Goal: Check status: Check status

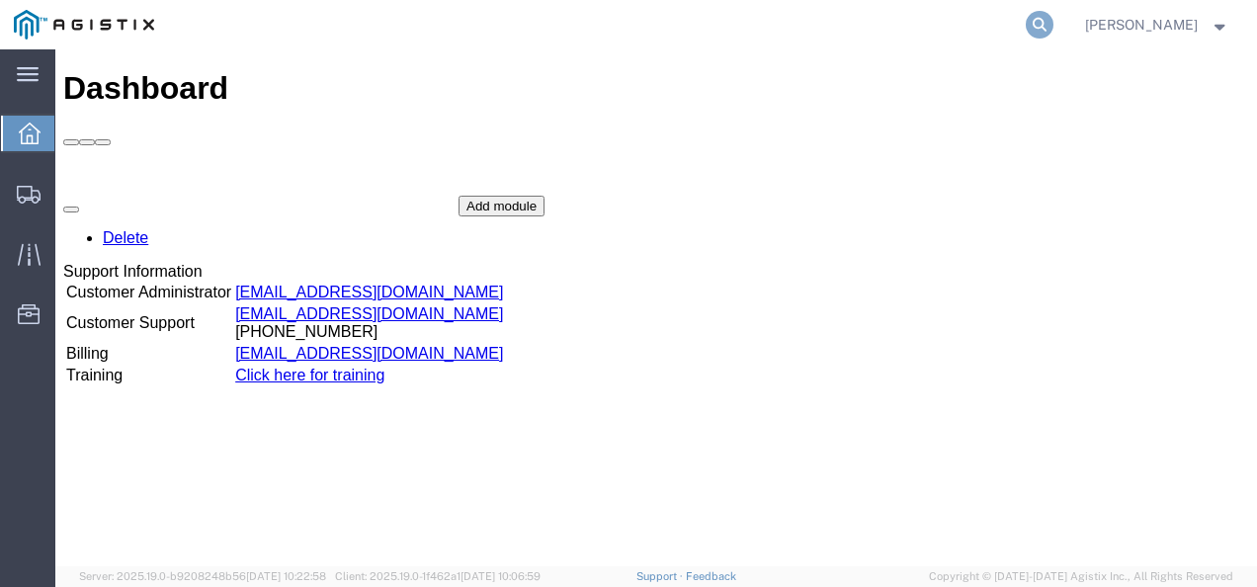
click at [1054, 20] on icon at bounding box center [1040, 25] width 28 height 28
paste input "56878120"
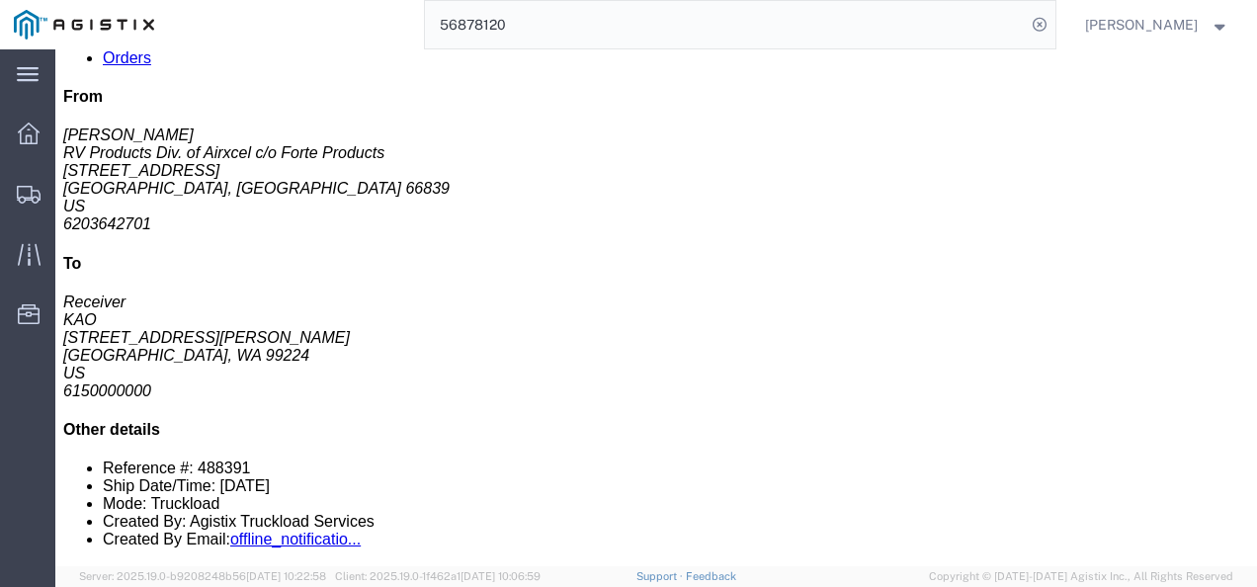
scroll to position [297, 0]
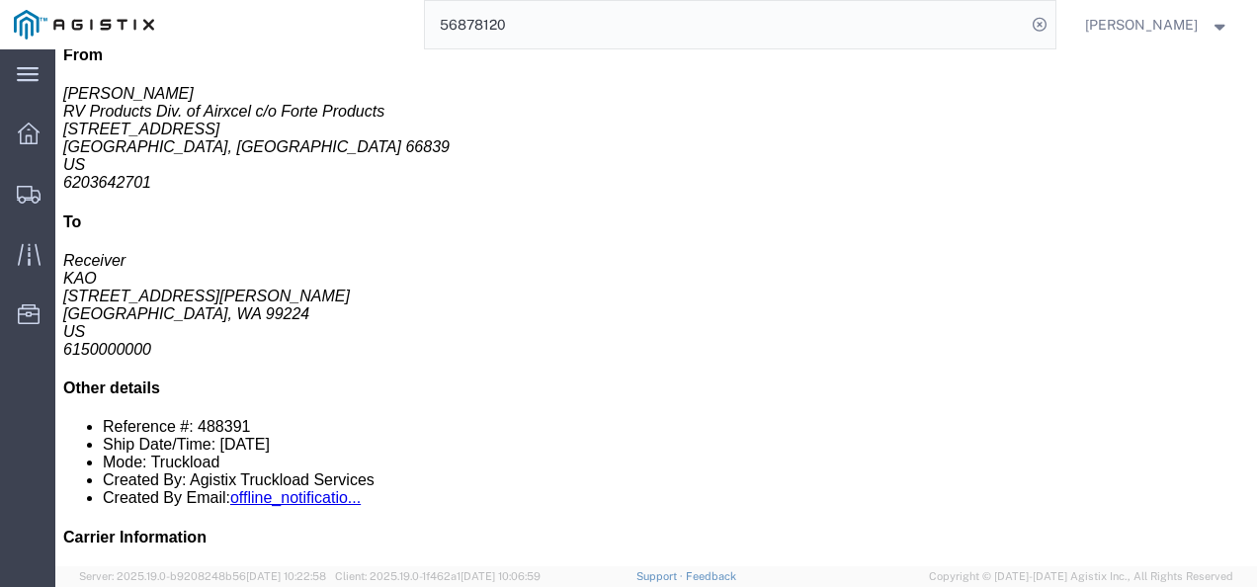
click div "14 Pallet(s) Standard (Not Stackable) Total weight: 5392.00 LBS ( dim ) Carton …"
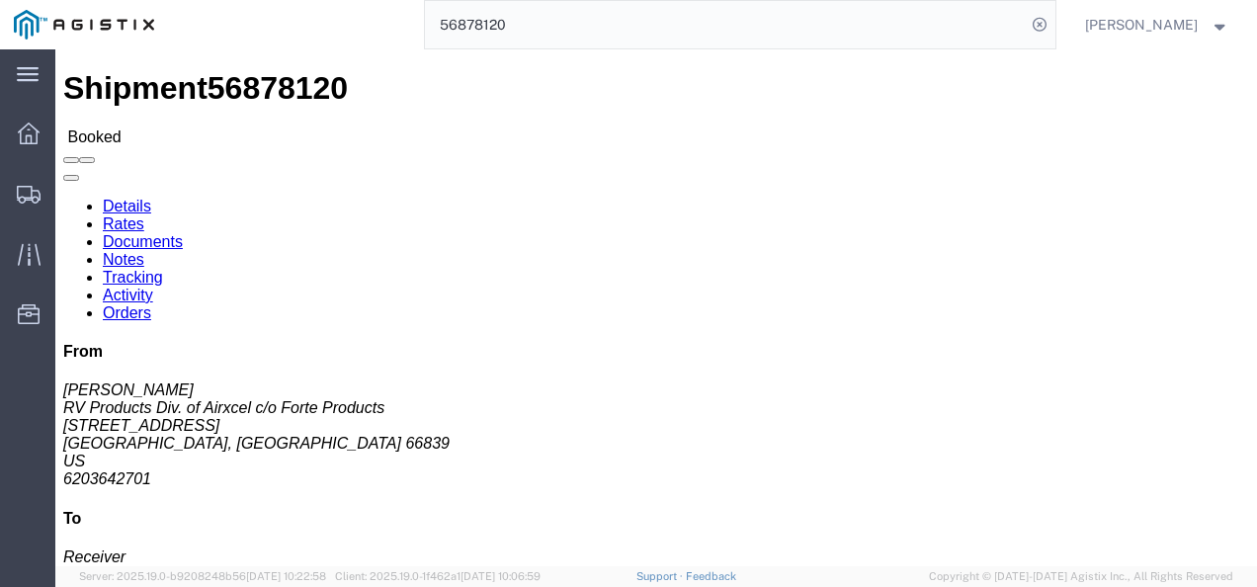
drag, startPoint x: 542, startPoint y: 283, endPoint x: 464, endPoint y: 241, distance: 88.4
click div "Ship From RV Products Div. of Airxcel c/o Forte Products ([PERSON_NAME]) [STREE…"
click link "Notes"
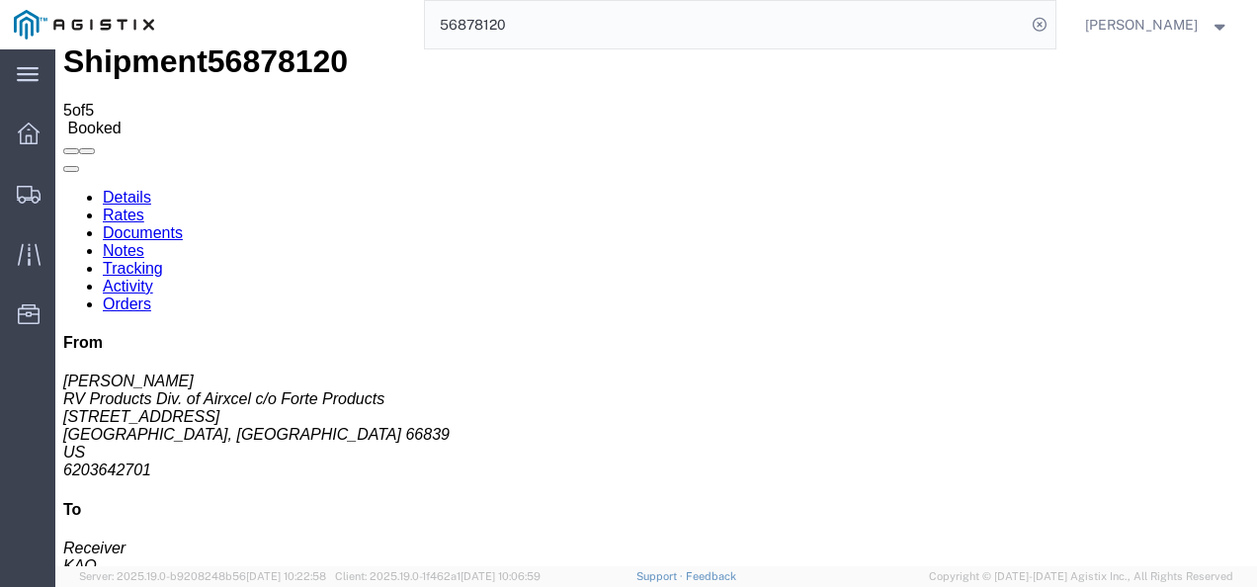
scroll to position [40, 0]
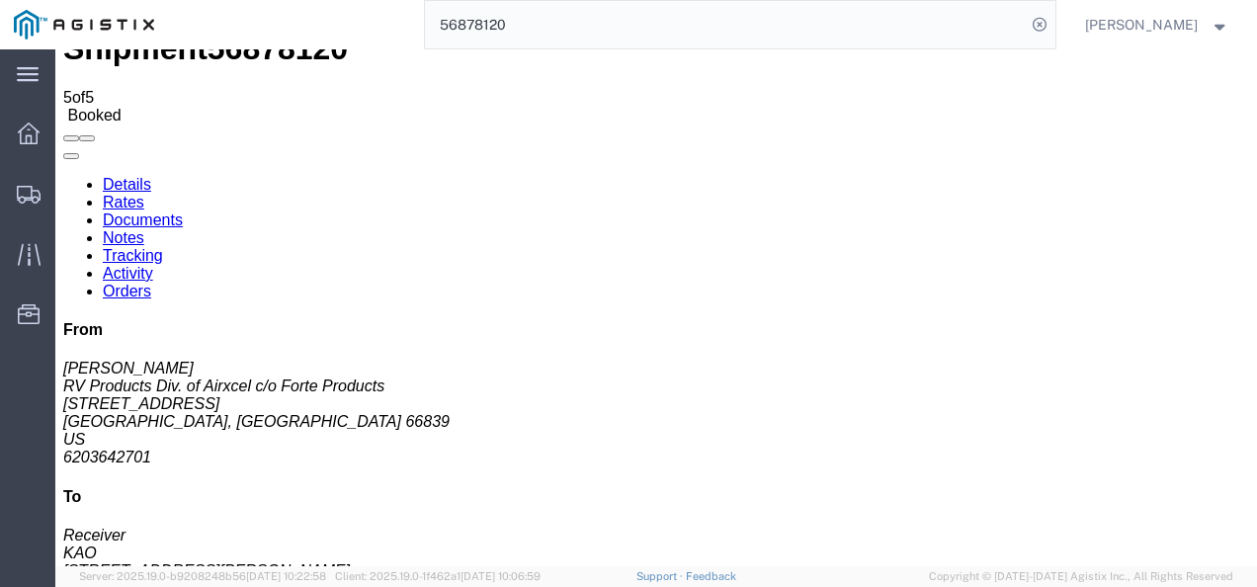
click at [113, 176] on link "Details" at bounding box center [127, 184] width 48 height 17
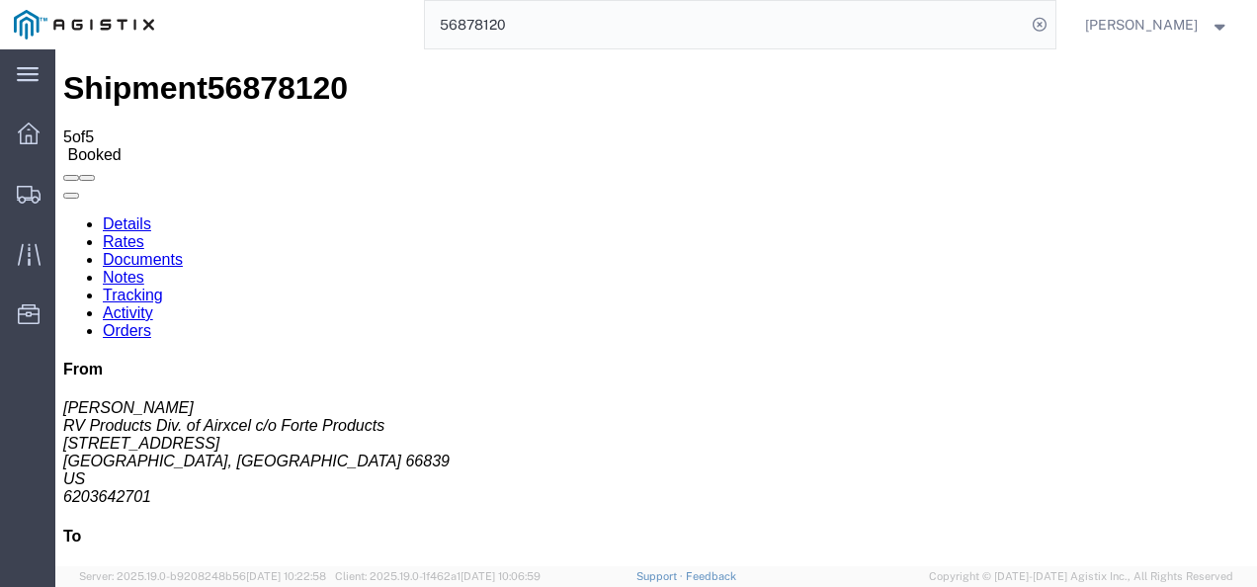
click h4 "Routing & Vehicle Information"
click div "Shipment Detail Ship From RV Products Div. of Airxcel c/o Forte Products ([PERS…"
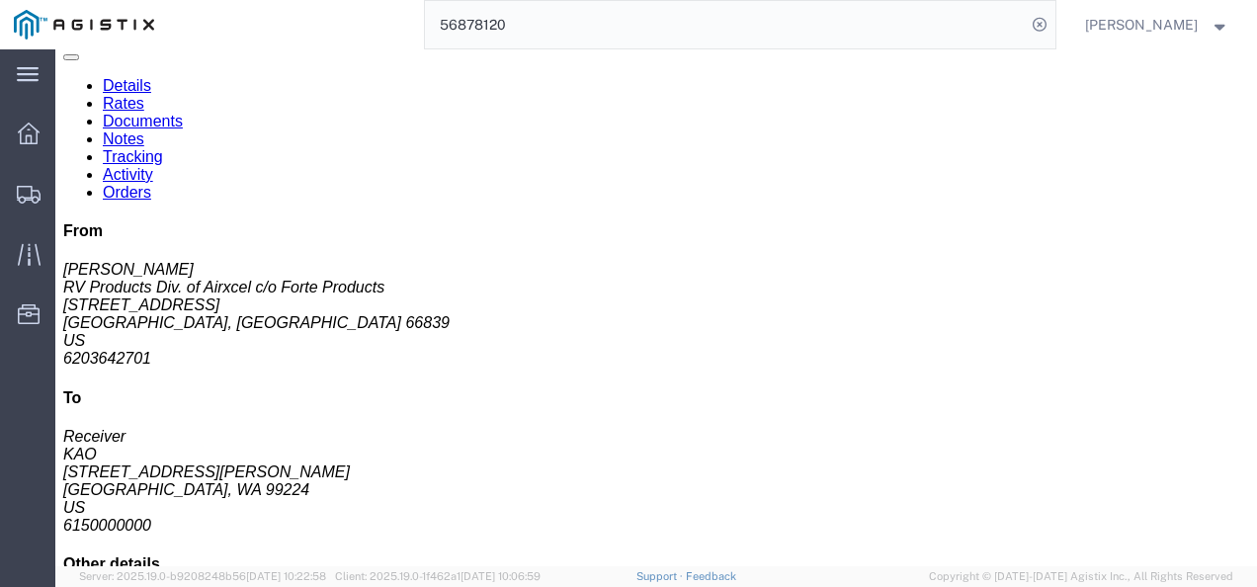
scroll to position [297, 0]
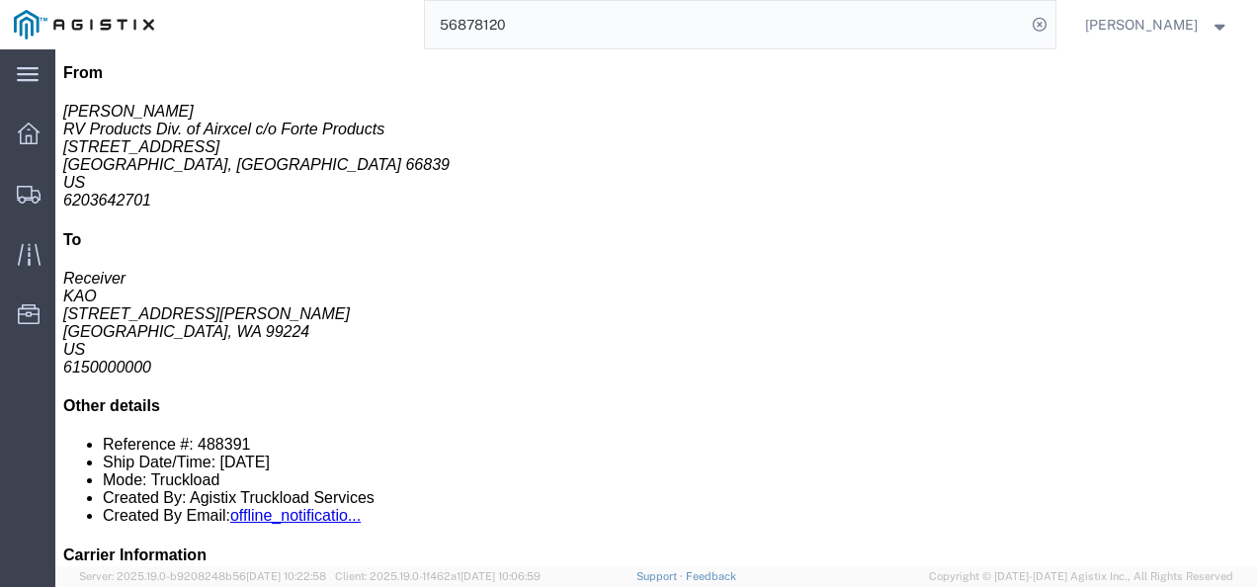
click div "14 Pallet(s) Standard (Not Stackable) Total weight: 5392.00 LBS ( dim ) Carton …"
drag, startPoint x: 627, startPoint y: 316, endPoint x: 609, endPoint y: 403, distance: 88.8
click div "14 Pallet(s) Standard (Not Stackable) Total weight: 5392.00 LBS ( dim ) Carton …"
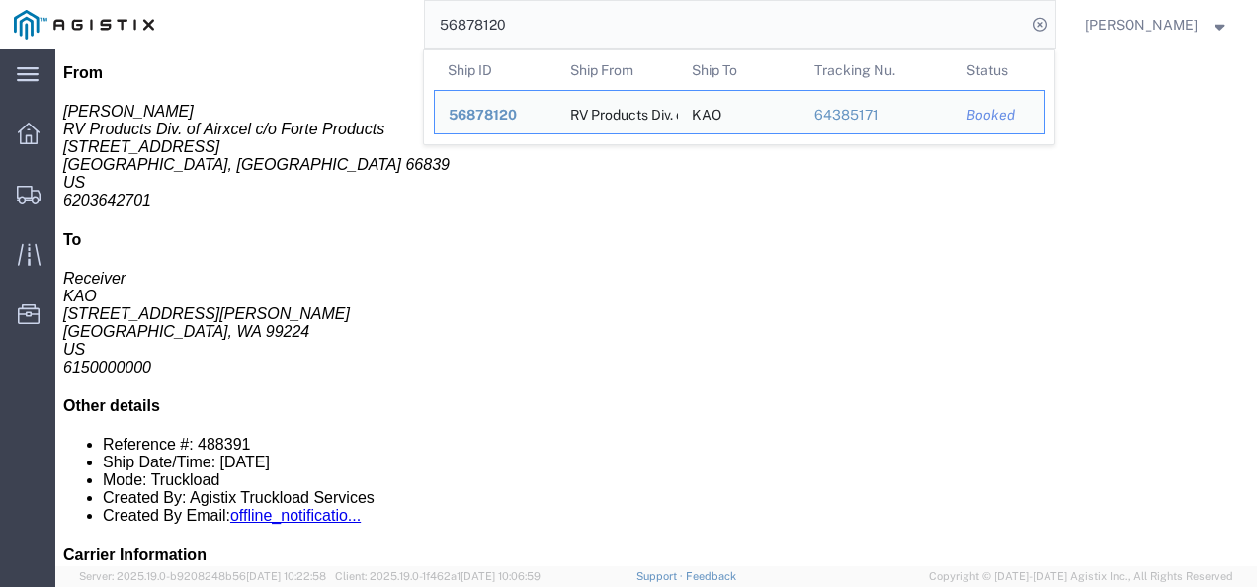
click at [756, 23] on input "56878120" at bounding box center [725, 24] width 601 height 47
click at [759, 23] on input "56878120" at bounding box center [725, 24] width 601 height 47
click at [758, 23] on input "56878120" at bounding box center [725, 24] width 601 height 47
paste input "56852688"
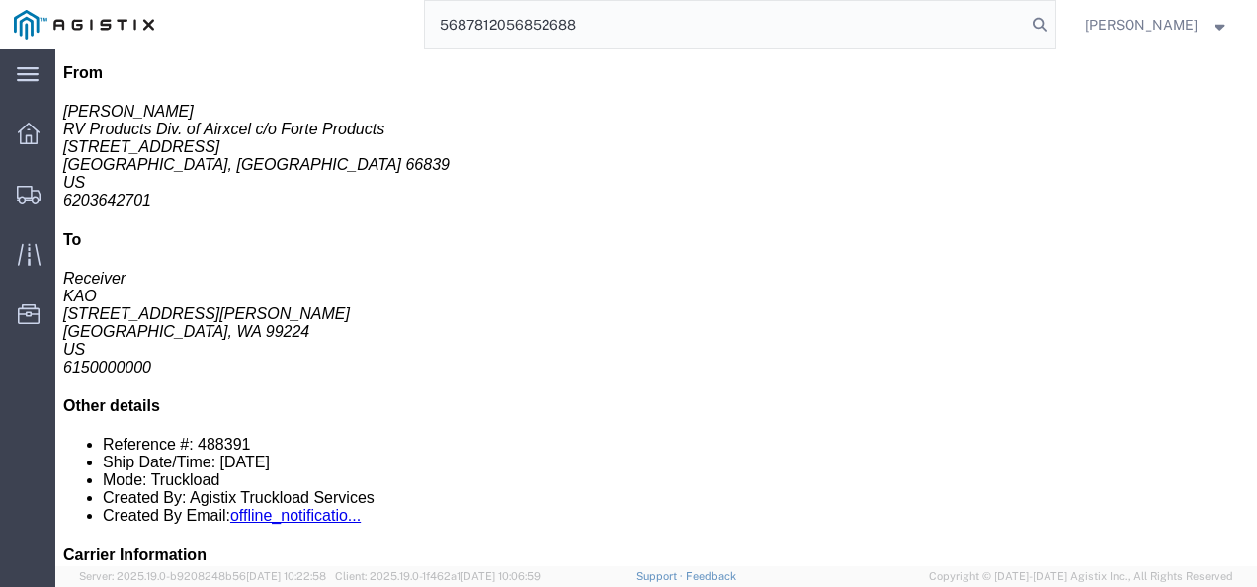
click at [758, 23] on input "5687812056852688" at bounding box center [725, 24] width 601 height 47
paste input "search"
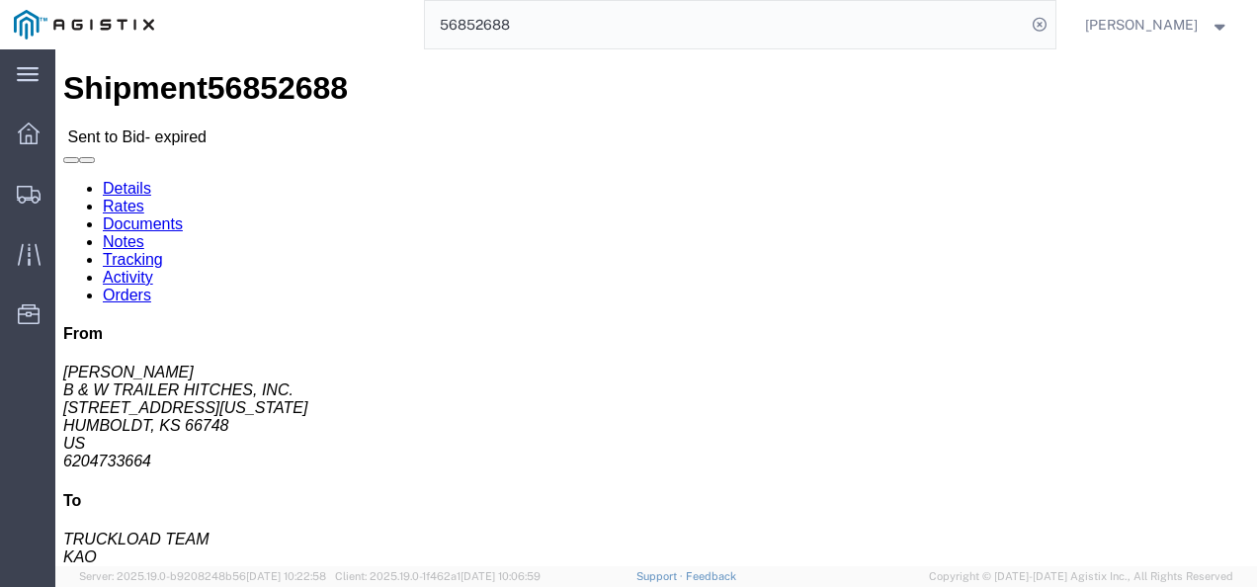
click div "Leg 1 - Truckload Vehicle 1: Standard Dry Van (53 Feet) Number of trucks: 1"
click h4 "Routing & Vehicle Information"
drag, startPoint x: 538, startPoint y: 359, endPoint x: 582, endPoint y: 359, distance: 44.5
click h4 "Routing & Vehicle Information"
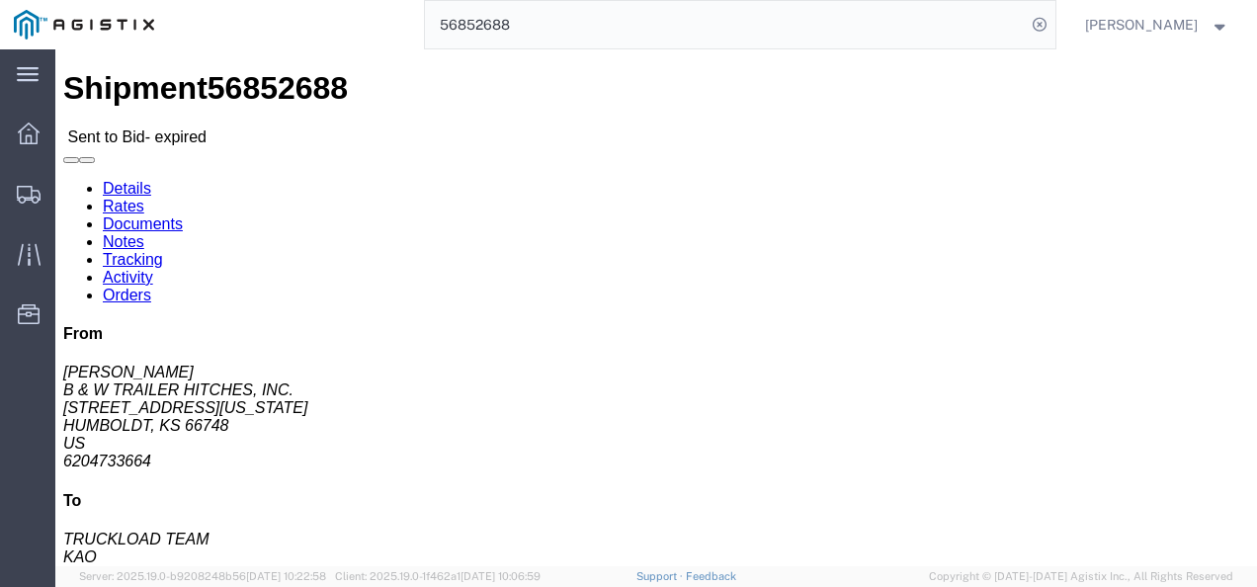
drag, startPoint x: 494, startPoint y: 447, endPoint x: 476, endPoint y: 448, distance: 17.8
click div "Leg 1 - Truckload Vehicle 1: Standard Dry Van (53 Feet) Number of trucks: 1"
drag, startPoint x: 603, startPoint y: 431, endPoint x: 607, endPoint y: 488, distance: 57.5
click div "Leg 1 - Truckload Vehicle 1: Standard Dry Van (53 Feet) Number of trucks: 1"
click at [644, 38] on input "56852688" at bounding box center [725, 24] width 601 height 47
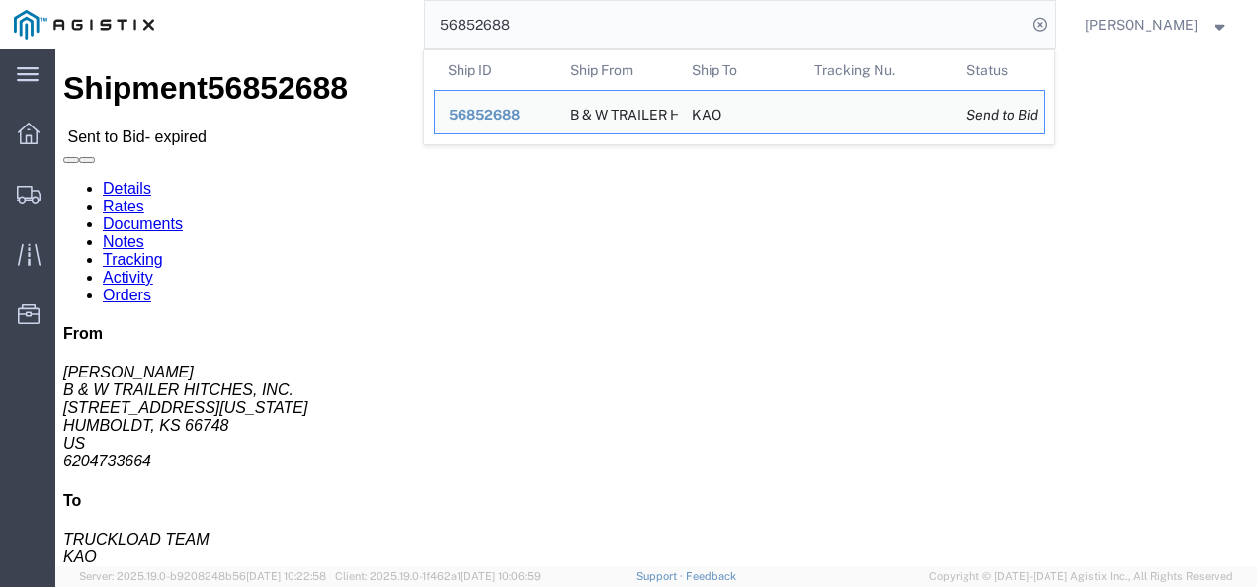
click at [644, 38] on input "56852688" at bounding box center [725, 24] width 601 height 47
paste input "78120"
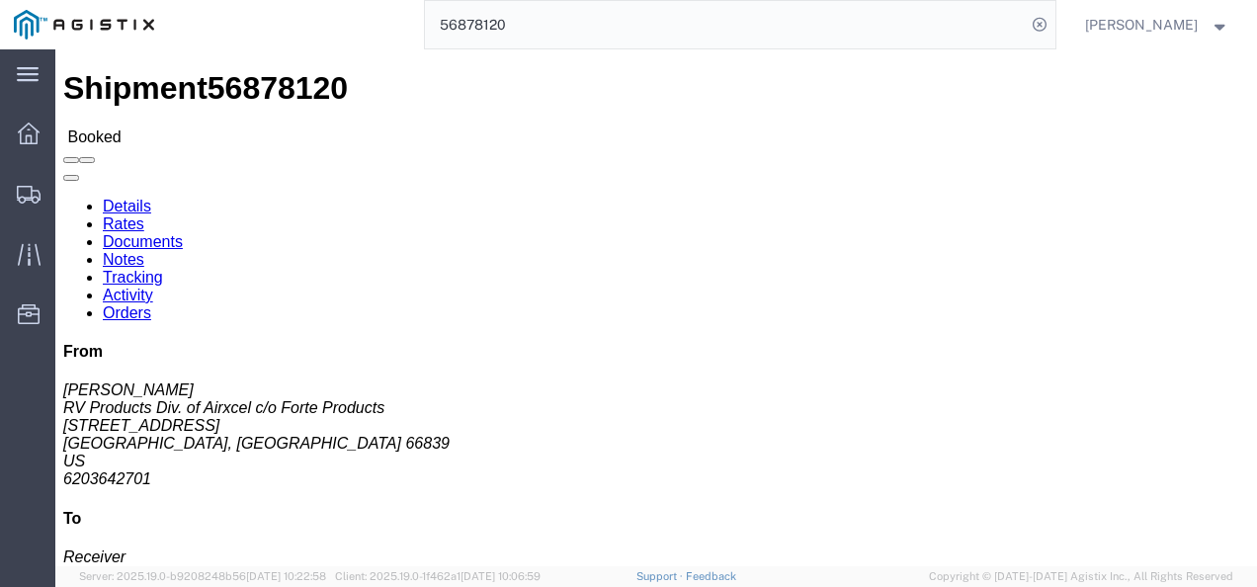
click div "Leg 1 - Truckload Vehicle 1: Standard Dry Van (53 Feet) Number of trucks: 1"
click div "Shipment Detail Ship From RV Products Div. of Airxcel c/o Forte Products ([PERS…"
drag, startPoint x: 391, startPoint y: 405, endPoint x: 581, endPoint y: 490, distance: 207.9
click div "Leg 1 - Truckload Vehicle 1: Standard Dry Van (53 Feet) Number of trucks: 1"
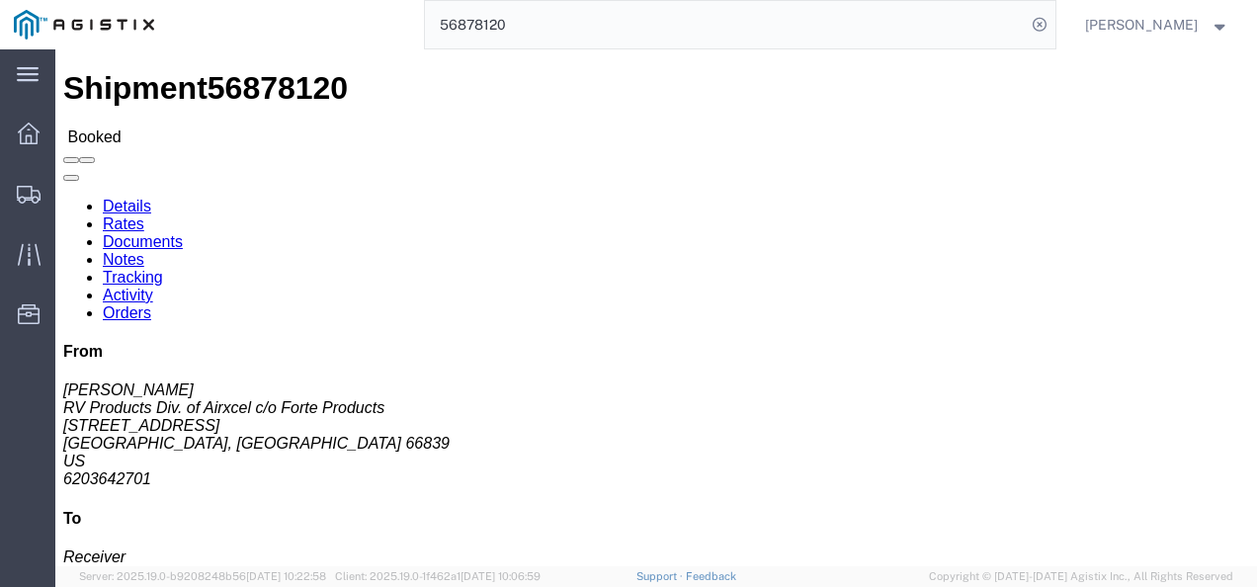
drag, startPoint x: 608, startPoint y: 302, endPoint x: 500, endPoint y: 24, distance: 298.8
click div "Ship From RV Products Div. of Airxcel c/o Forte Products ([PERSON_NAME]) [STREE…"
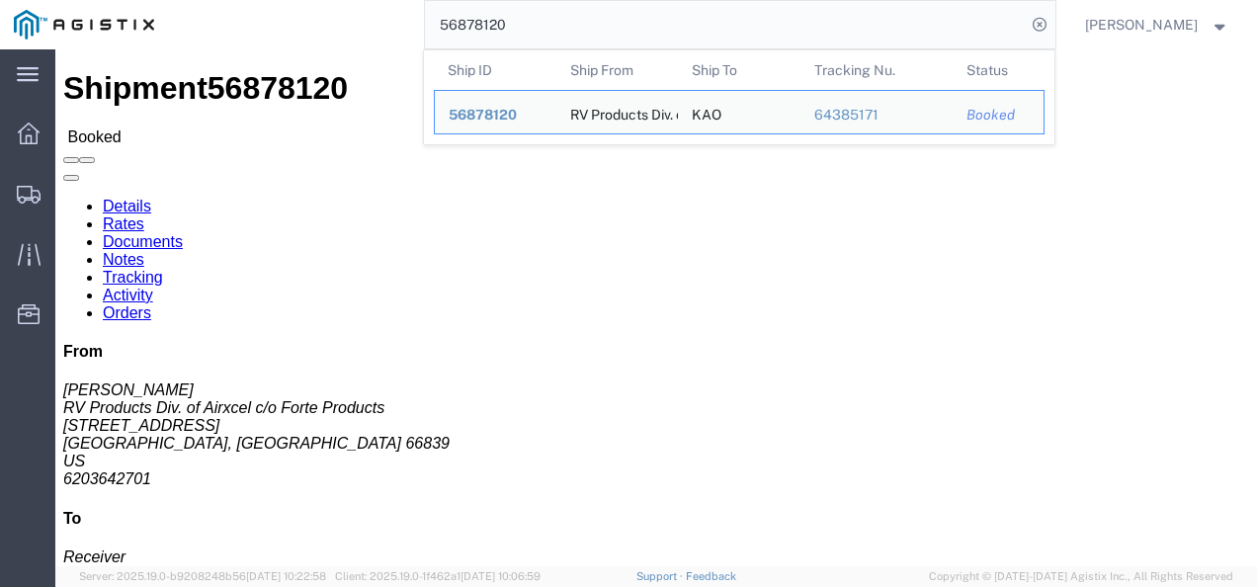
click at [536, 17] on input "56878120" at bounding box center [725, 24] width 601 height 47
paste input "19628"
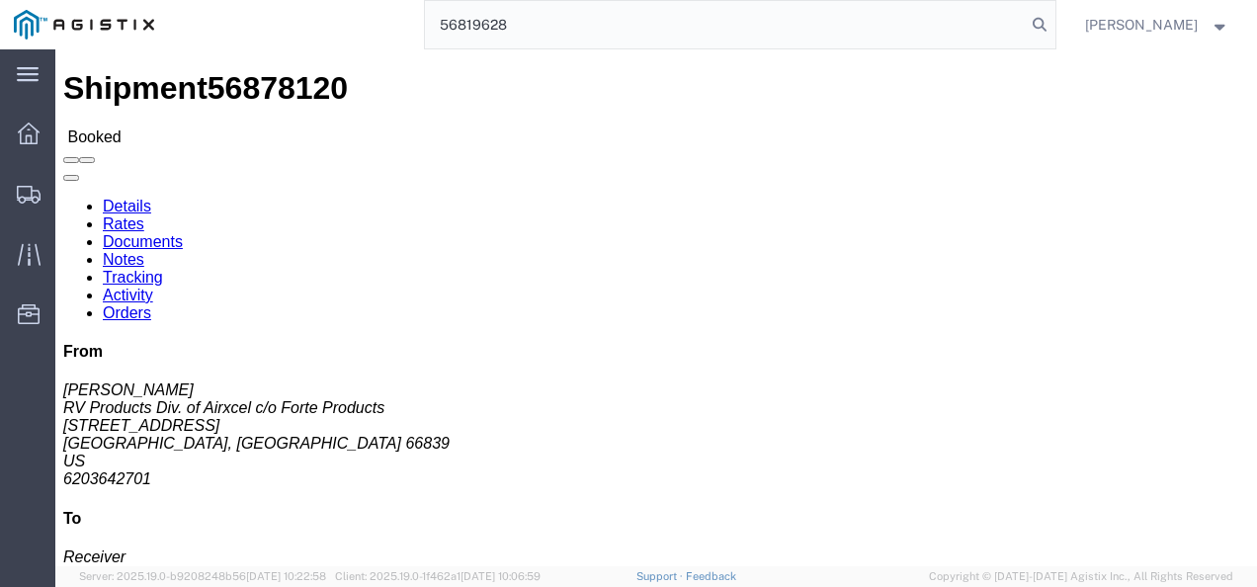
type input "56819628"
drag, startPoint x: 635, startPoint y: 384, endPoint x: 605, endPoint y: 516, distance: 134.8
click div "Leg 1 - Truckload Vehicle 1: Standard Dry Van (53 Feet) Number of trucks: 1"
